Goal: Transaction & Acquisition: Obtain resource

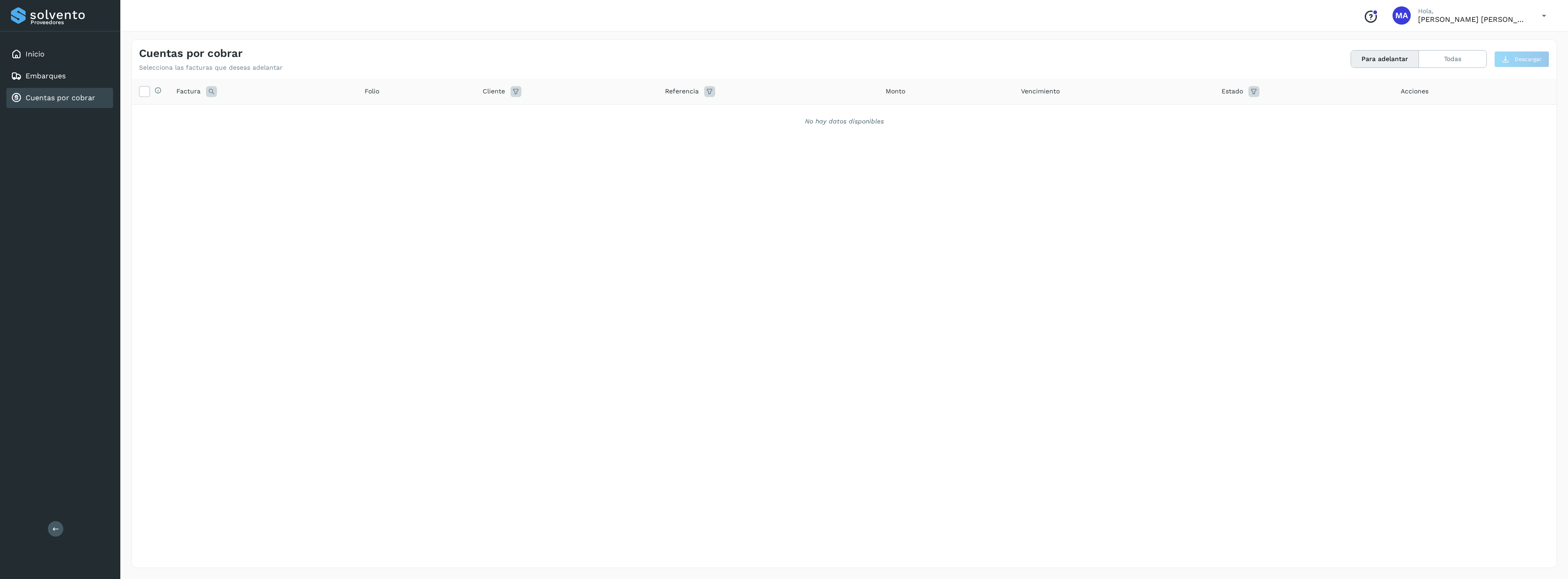
click at [48, 96] on link "Cuentas por cobrar" at bounding box center [60, 98] width 70 height 9
click at [1475, 59] on button "Todas" at bounding box center [1452, 59] width 67 height 17
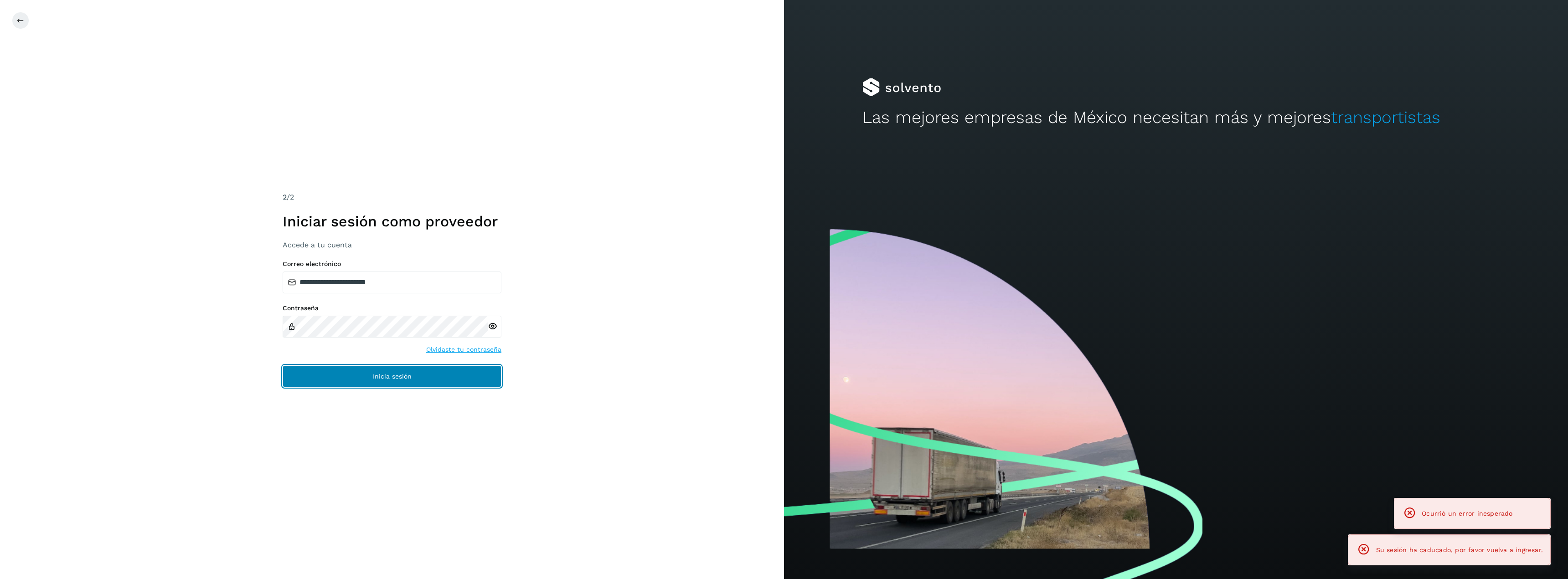
click at [462, 375] on button "Inicia sesión" at bounding box center [392, 376] width 219 height 21
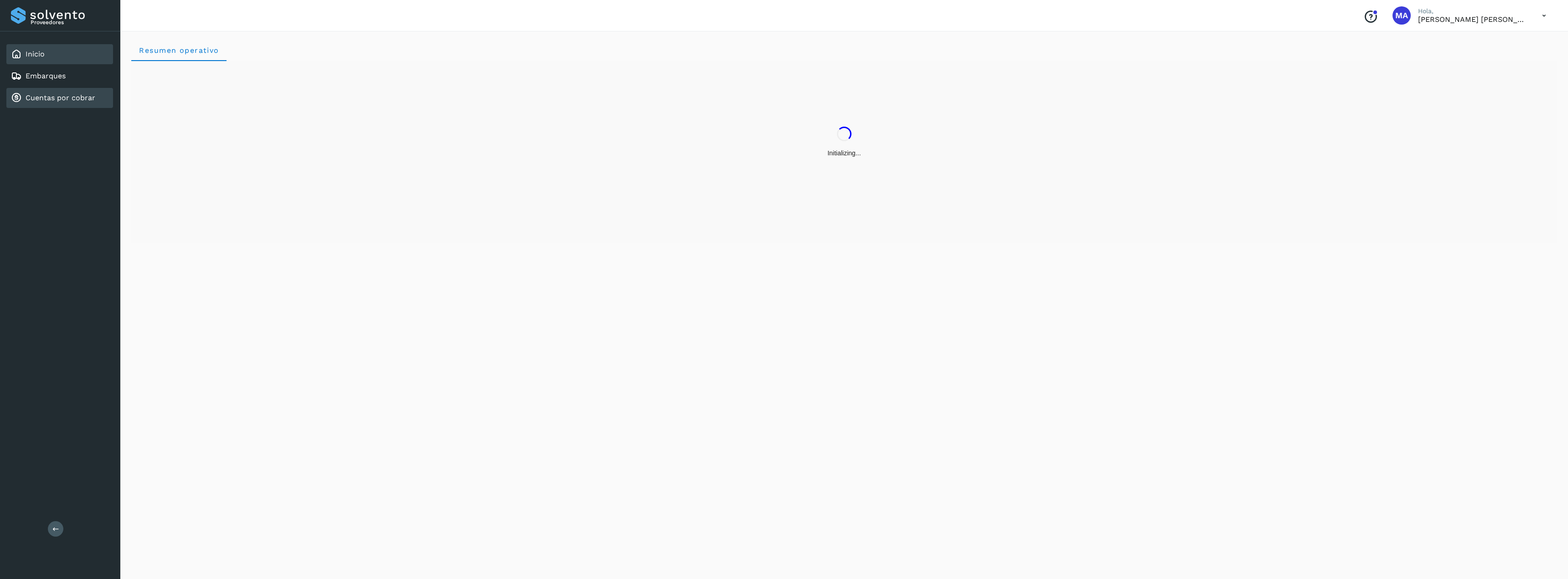
click at [70, 103] on div "Cuentas por cobrar" at bounding box center [60, 98] width 107 height 20
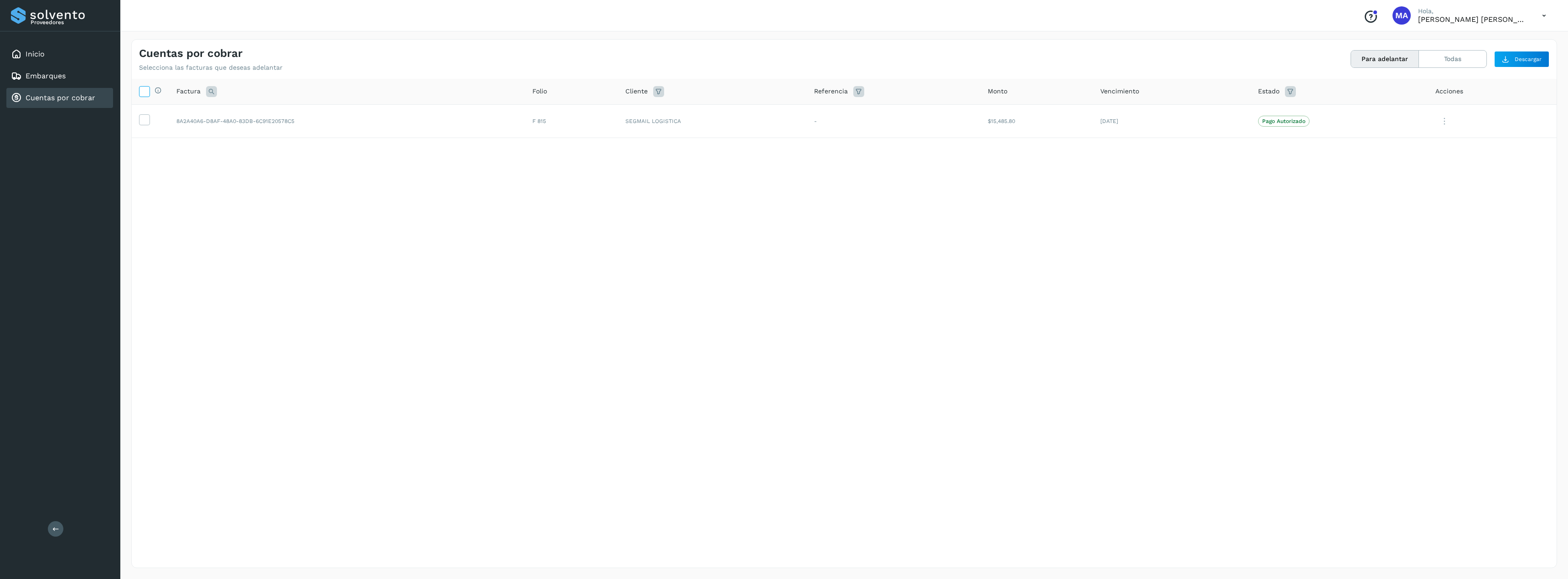
click at [144, 91] on icon at bounding box center [144, 90] width 10 height 10
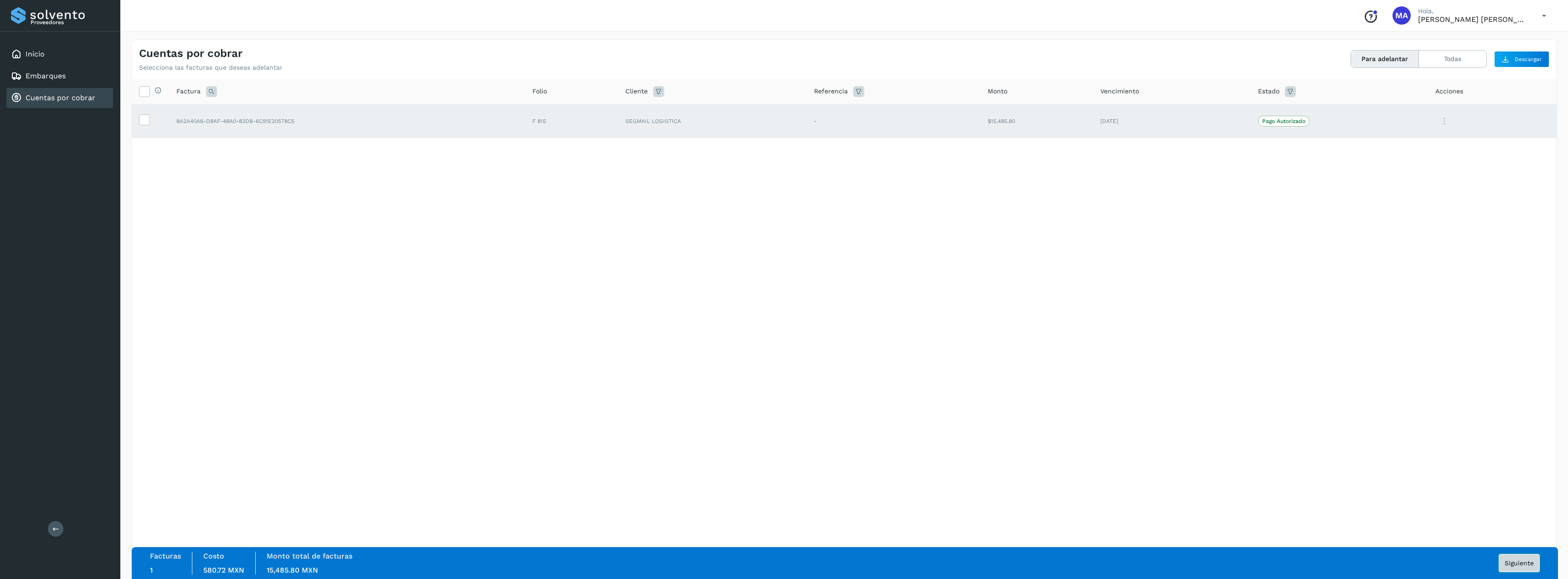
click at [1512, 565] on span "Siguiente" at bounding box center [1518, 563] width 29 height 7
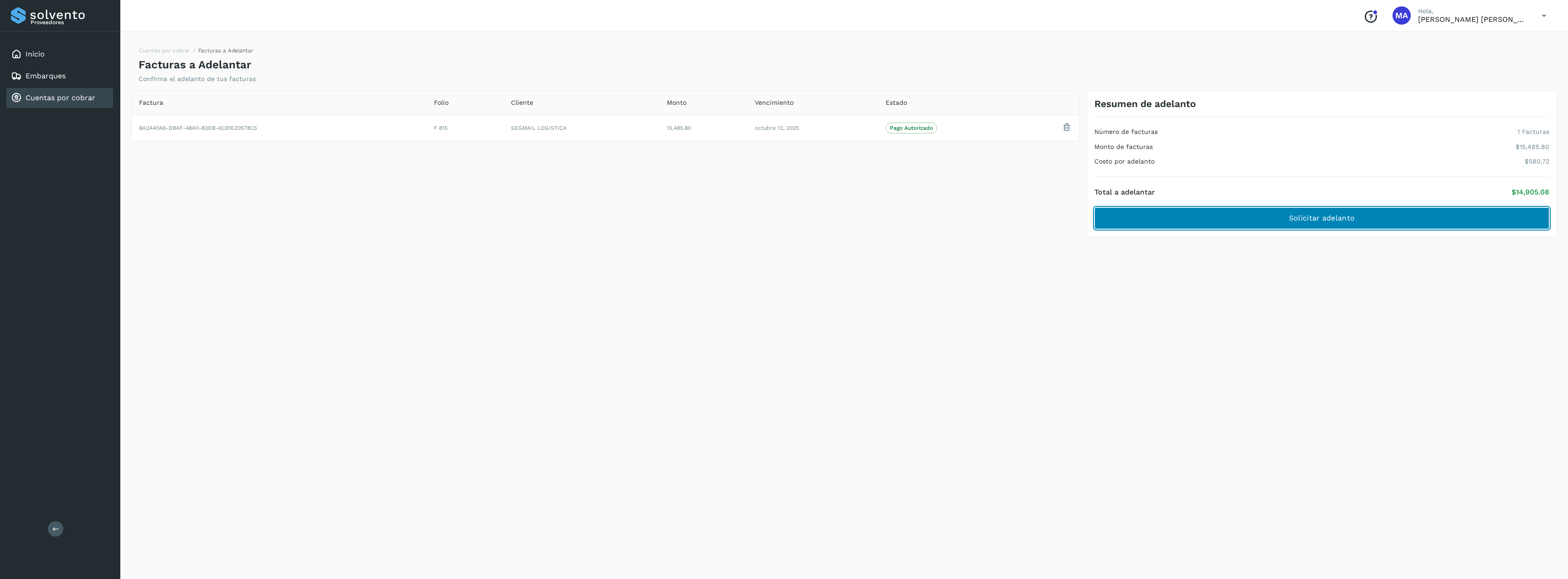
click at [1306, 222] on span "Solicitar adelanto" at bounding box center [1322, 219] width 65 height 10
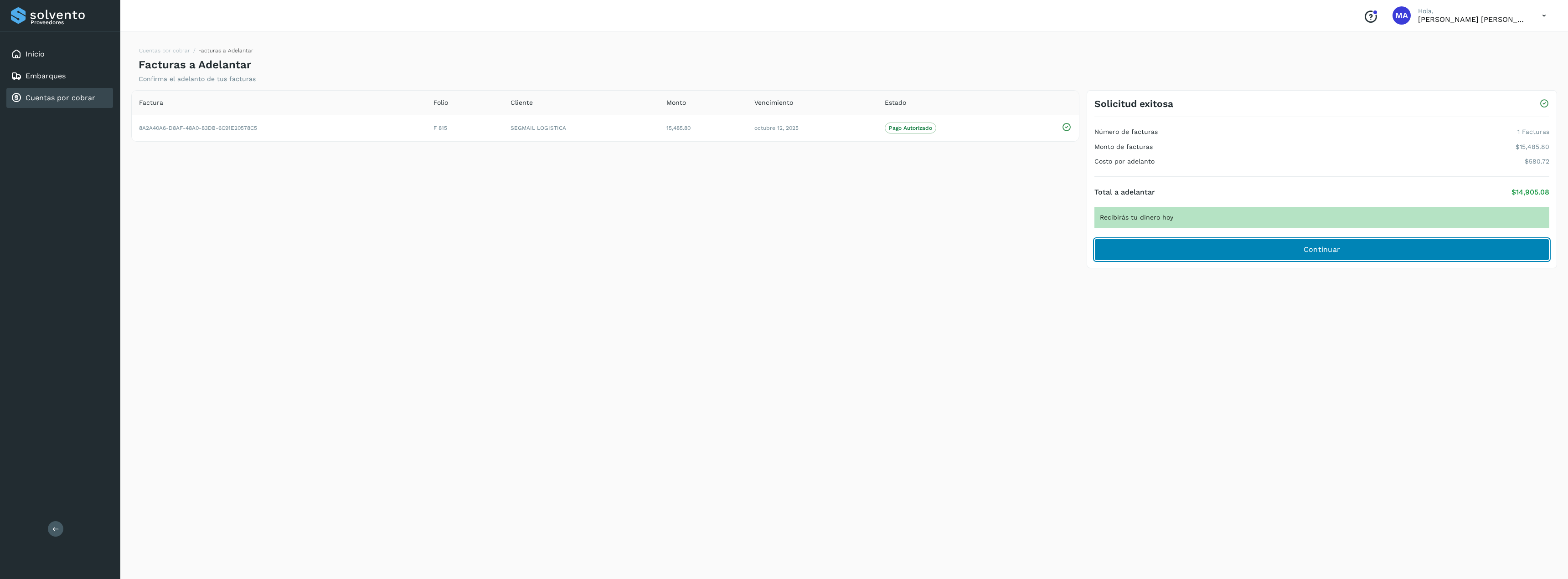
click at [1288, 260] on button "Continuar" at bounding box center [1321, 249] width 455 height 21
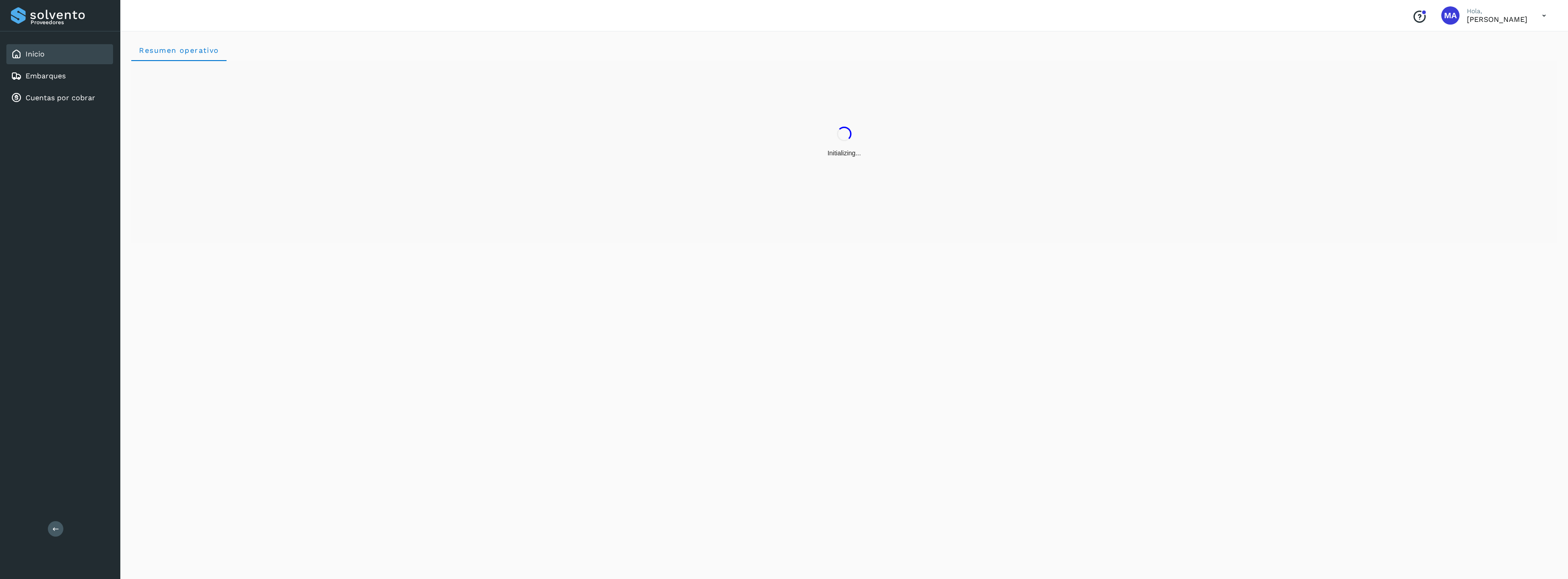
click at [56, 533] on button at bounding box center [56, 529] width 16 height 16
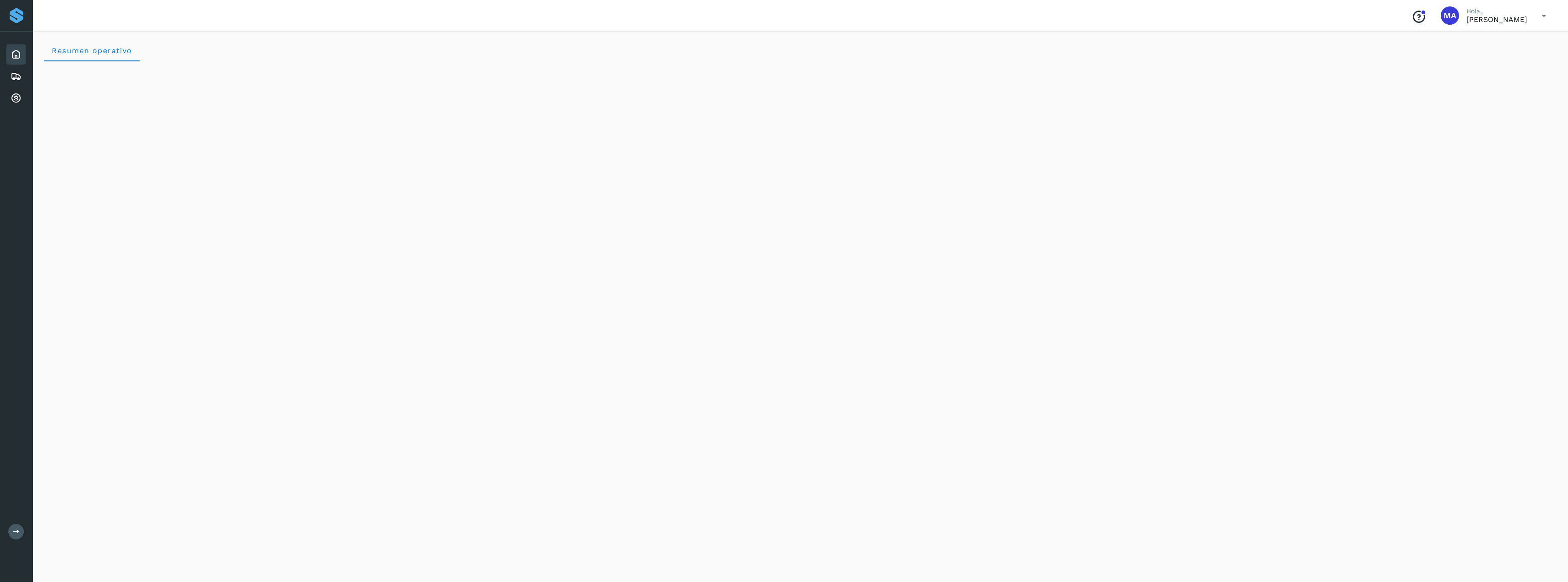
click at [1483, 22] on p "[PERSON_NAME] [PERSON_NAME]" at bounding box center [1497, 19] width 61 height 9
click at [1545, 18] on icon at bounding box center [1544, 16] width 19 height 19
click at [1503, 39] on div "Cerrar sesión" at bounding box center [1499, 41] width 109 height 17
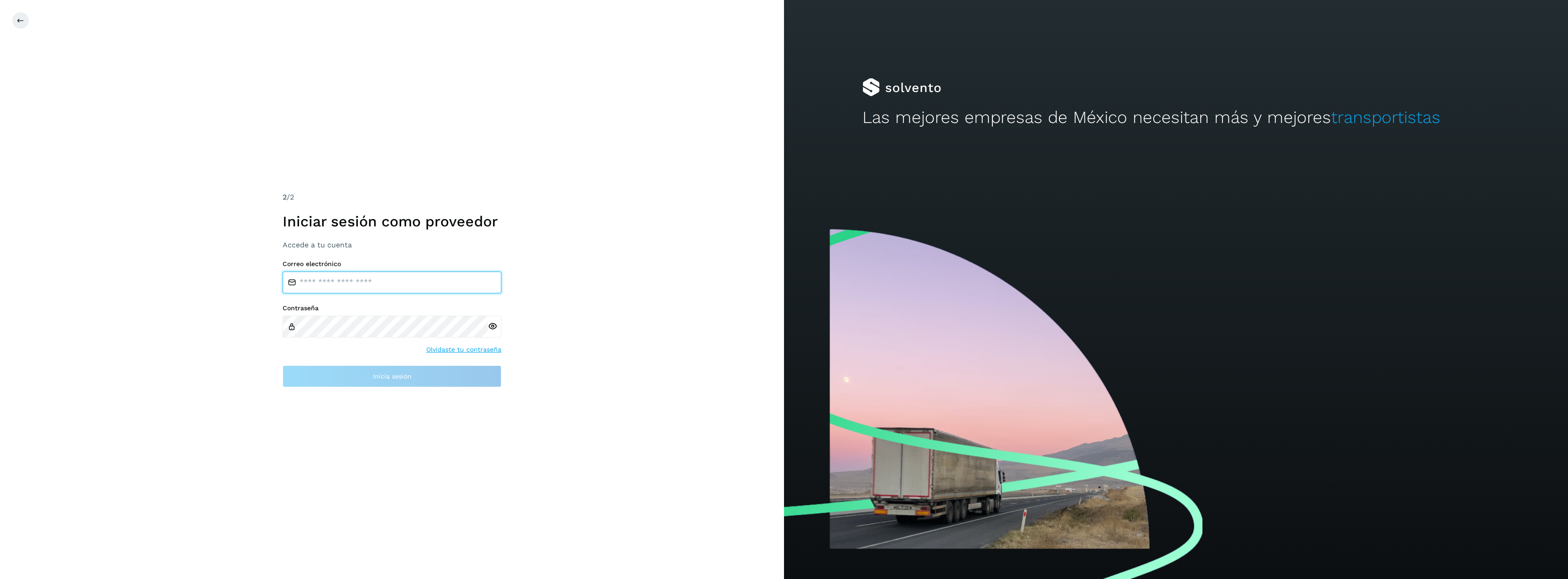
type input "**********"
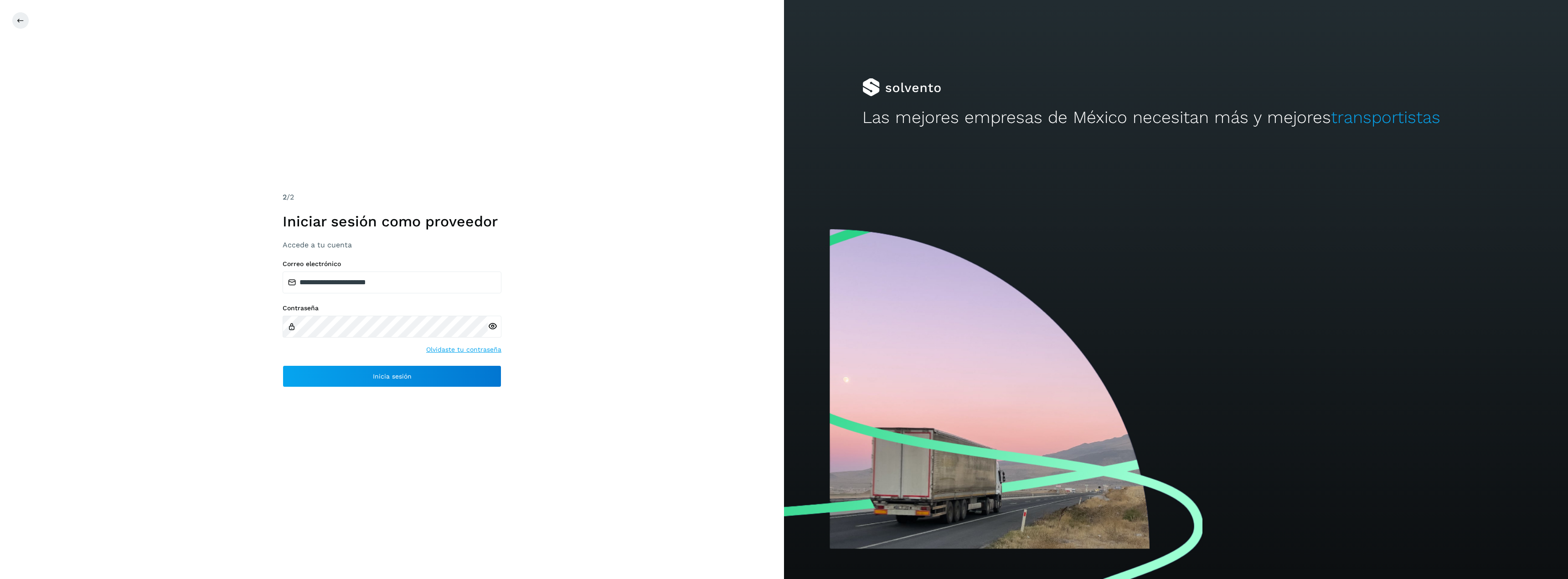
click at [495, 325] on icon at bounding box center [492, 326] width 10 height 10
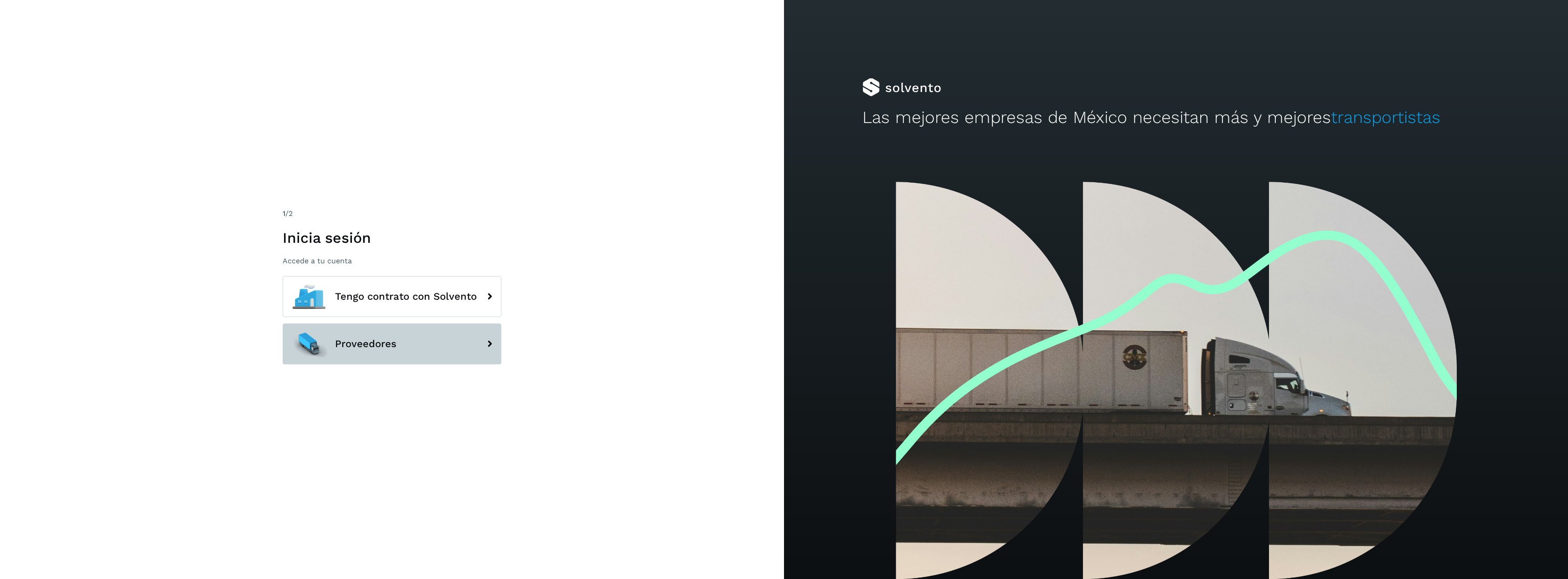
click at [455, 351] on button "Proveedores" at bounding box center [392, 343] width 219 height 41
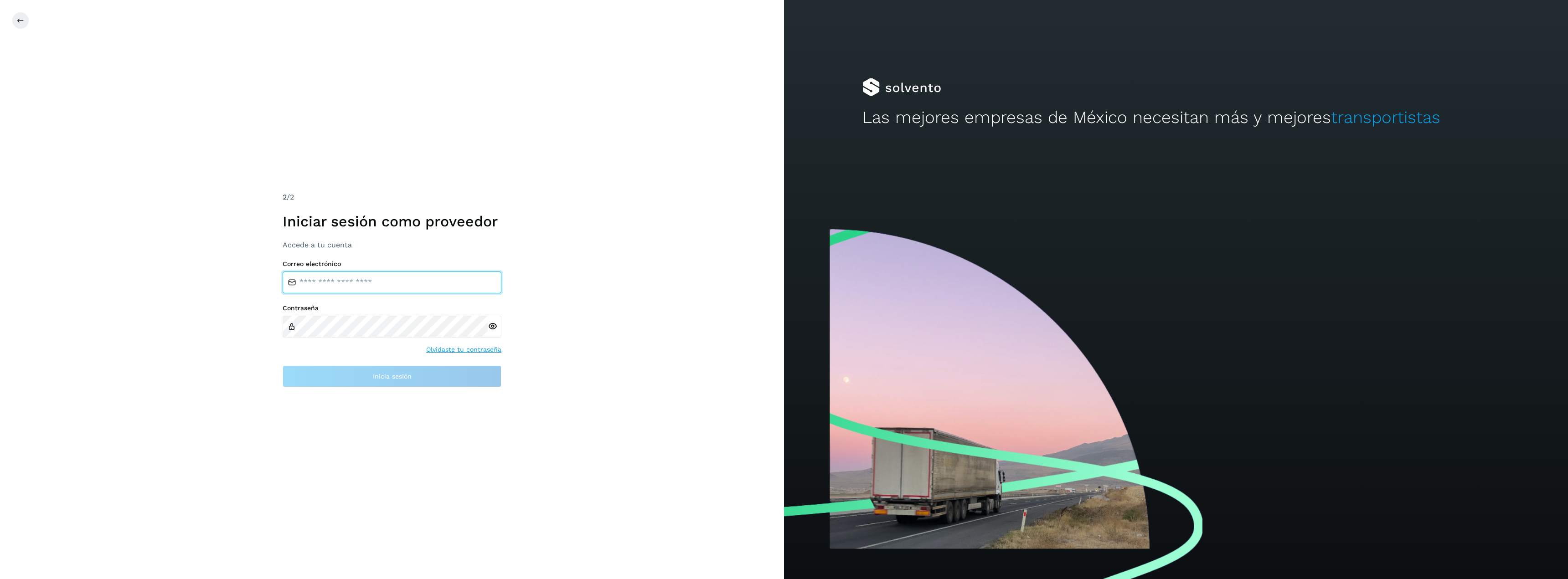
type input "**********"
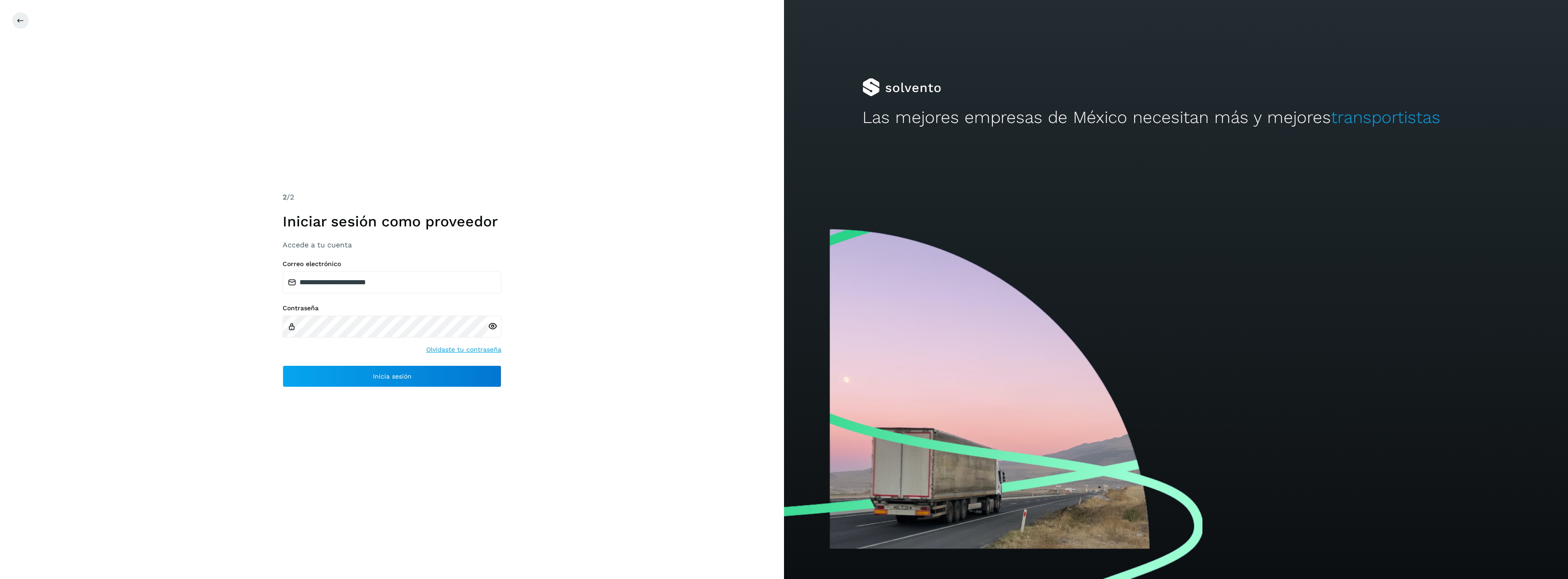
click at [449, 390] on div "**********" at bounding box center [392, 289] width 784 height 579
click at [449, 371] on button "Inicia sesión" at bounding box center [392, 376] width 219 height 21
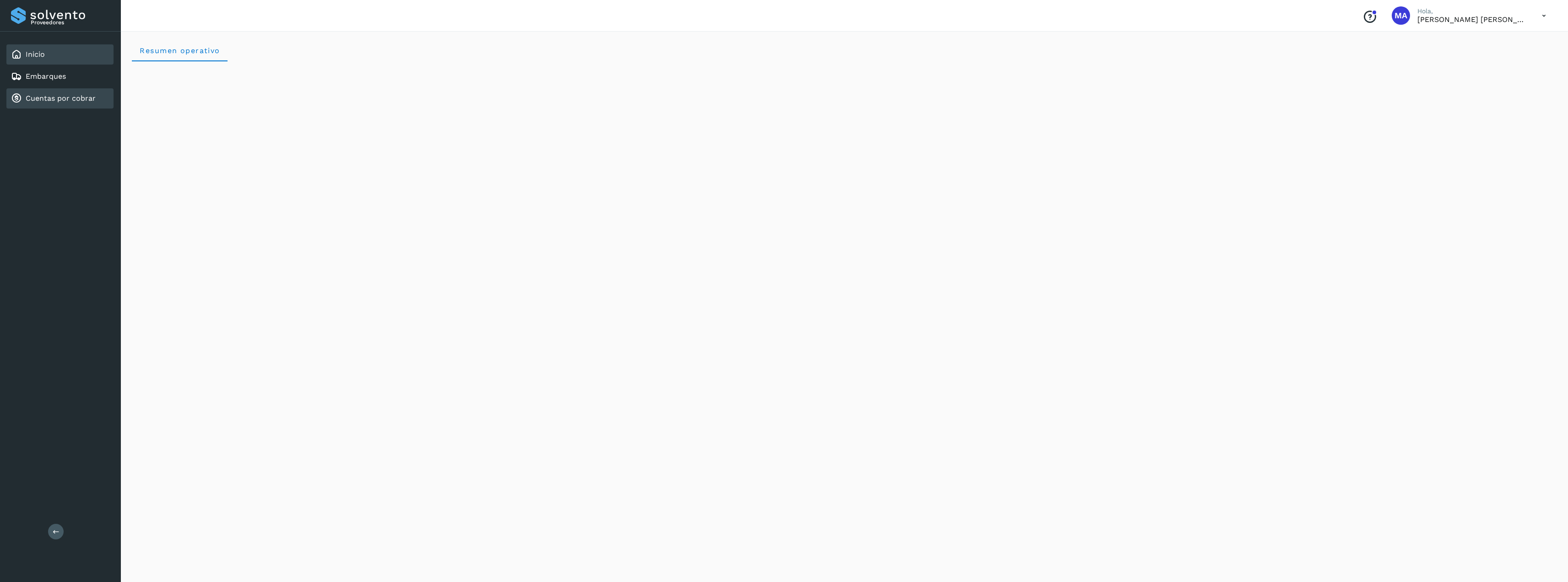
click at [34, 104] on div "Cuentas por cobrar" at bounding box center [60, 98] width 107 height 20
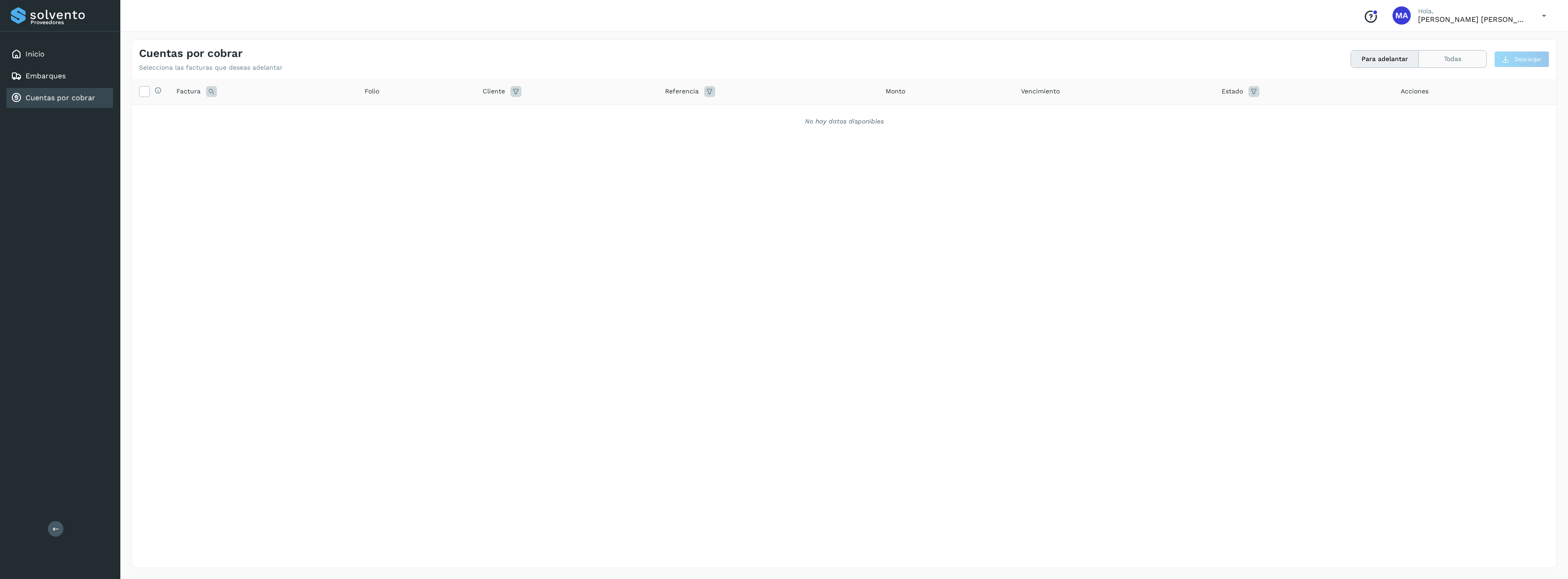
click at [1462, 54] on button "Todas" at bounding box center [1452, 59] width 67 height 17
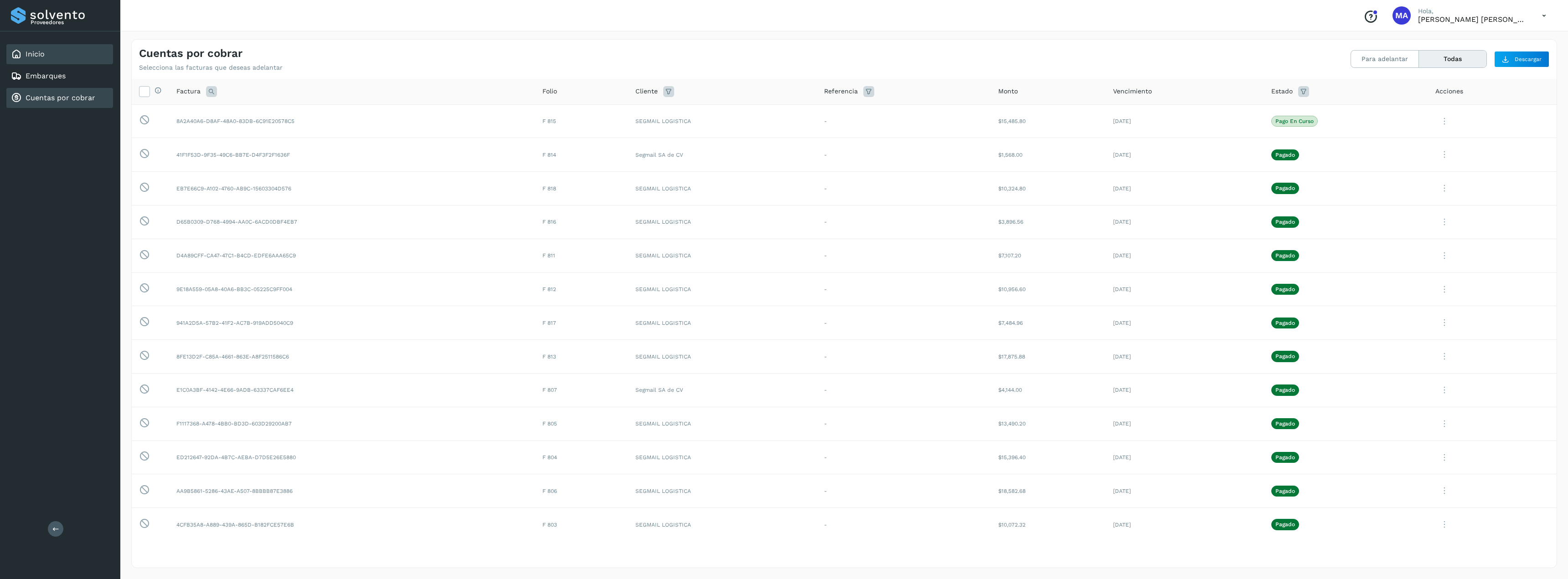
click at [29, 47] on div "Inicio" at bounding box center [60, 54] width 107 height 20
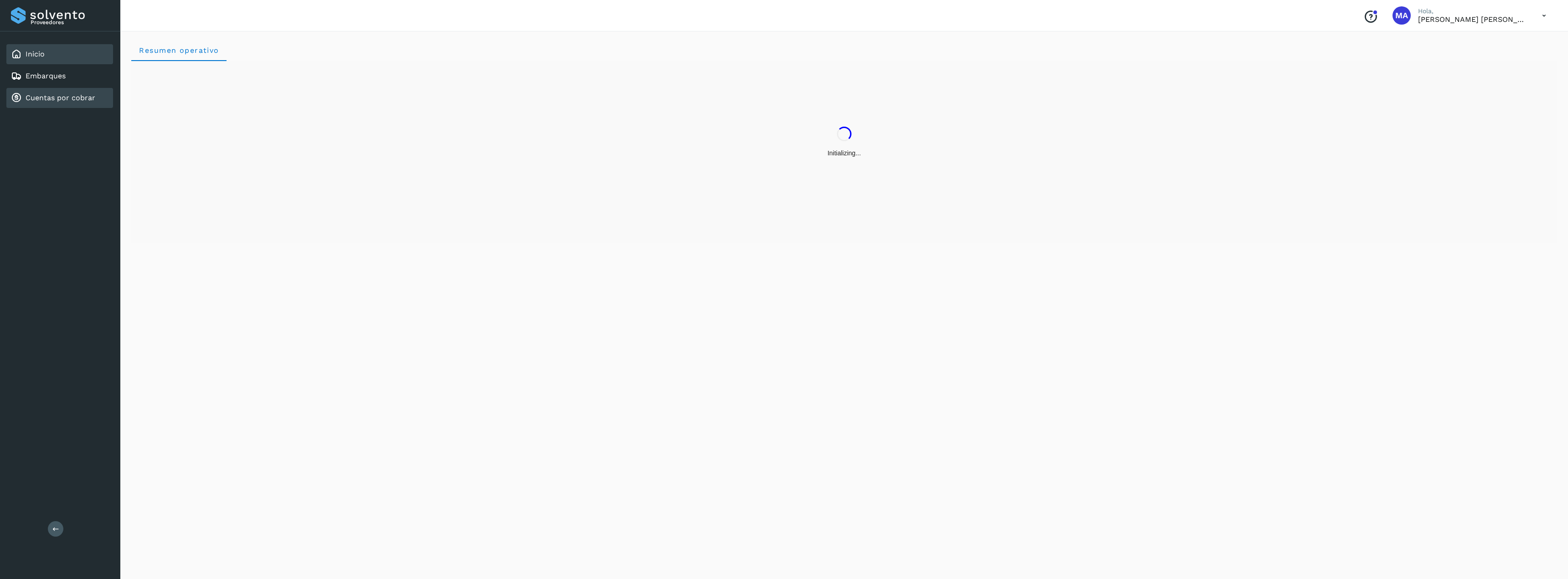
click at [45, 97] on link "Cuentas por cobrar" at bounding box center [60, 98] width 70 height 9
